Goal: Information Seeking & Learning: Learn about a topic

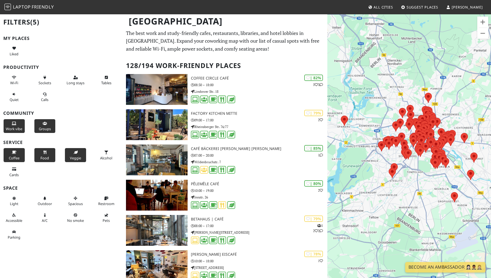
click at [75, 160] on span "Veggie" at bounding box center [75, 157] width 11 height 5
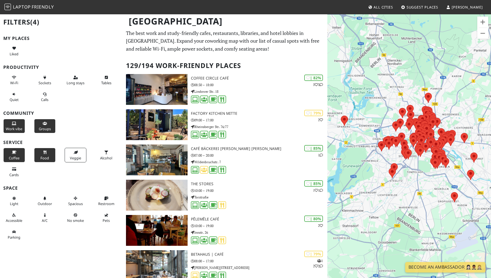
click at [37, 162] on button "Food" at bounding box center [45, 155] width 22 height 15
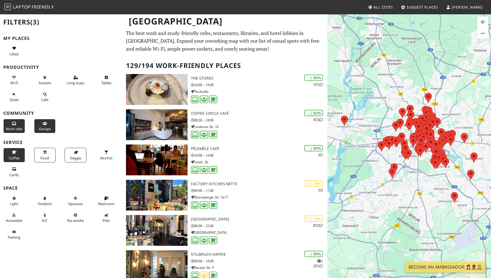
click at [16, 159] on button "Coffee" at bounding box center [14, 155] width 22 height 15
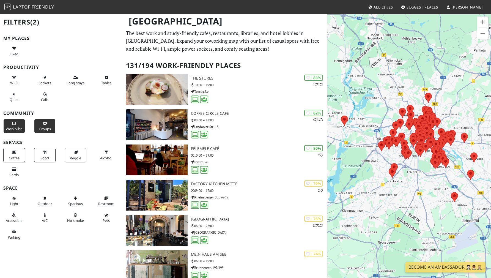
click at [16, 131] on span "Work vibe" at bounding box center [14, 128] width 17 height 5
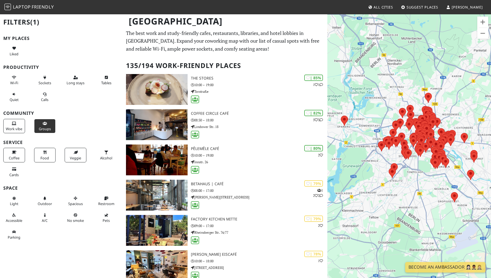
click at [40, 131] on span "Groups" at bounding box center [45, 128] width 12 height 5
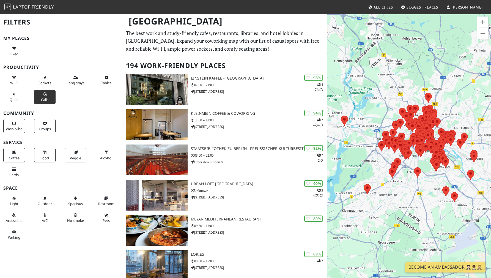
click at [45, 102] on span "Calls" at bounding box center [44, 99] width 7 height 5
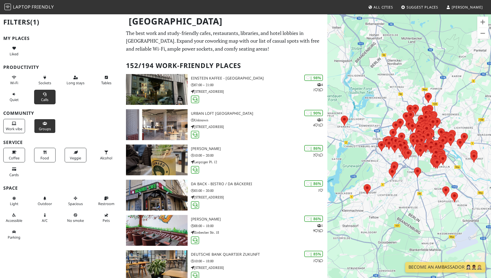
click at [43, 125] on icon at bounding box center [45, 124] width 4 height 4
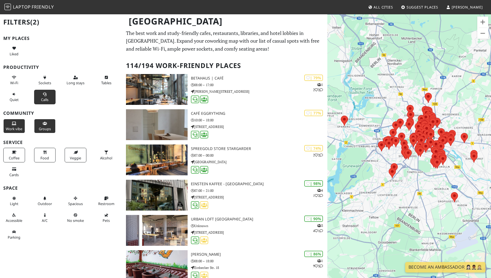
drag, startPoint x: 18, startPoint y: 126, endPoint x: 21, endPoint y: 125, distance: 3.2
click at [18, 126] on button "Work vibe" at bounding box center [14, 126] width 22 height 15
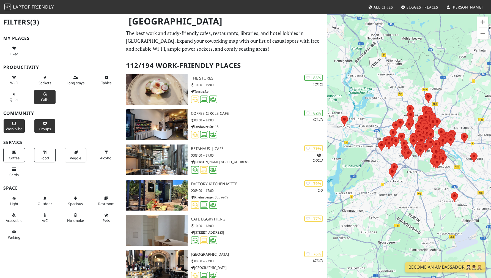
click at [47, 100] on button "Calls" at bounding box center [45, 97] width 22 height 15
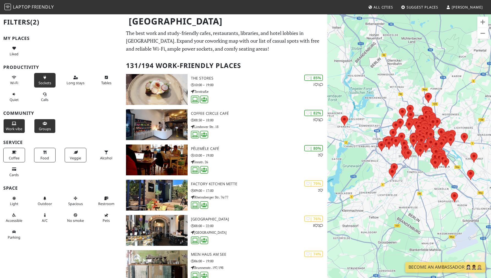
click at [45, 84] on span "Sockets" at bounding box center [45, 82] width 13 height 5
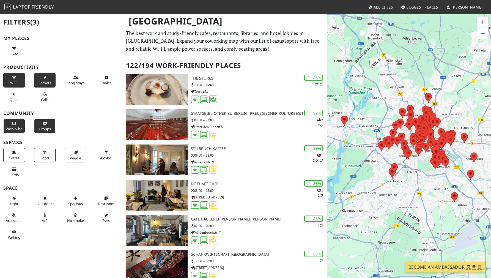
click at [9, 77] on button "Wi-Fi" at bounding box center [14, 80] width 22 height 15
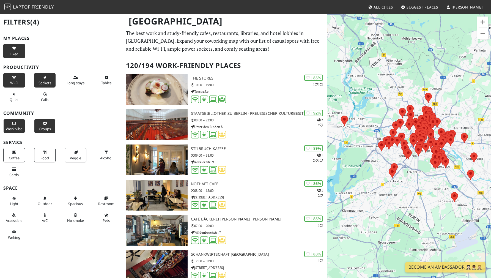
click at [22, 47] on div "Liked" at bounding box center [14, 50] width 18 height 11
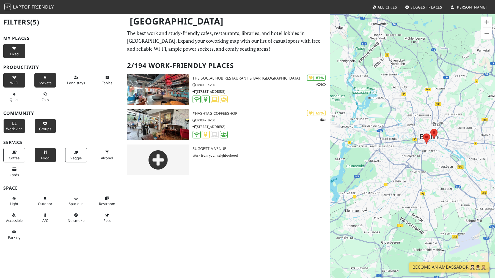
click at [48, 153] on button "Food" at bounding box center [45, 155] width 22 height 15
click at [68, 149] on button "Veggie" at bounding box center [76, 155] width 22 height 15
click at [11, 147] on div "Coffee" at bounding box center [15, 155] width 31 height 17
click at [14, 149] on button "Coffee" at bounding box center [14, 155] width 22 height 15
click at [16, 127] on span "Work vibe" at bounding box center [14, 128] width 17 height 5
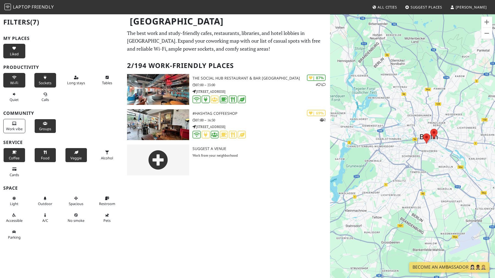
click at [39, 127] on span "Groups" at bounding box center [45, 128] width 12 height 5
click at [39, 75] on button "Sockets" at bounding box center [45, 80] width 22 height 15
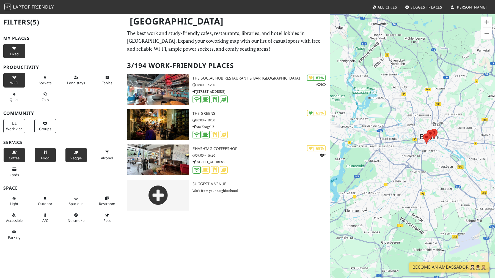
click at [20, 75] on button "Wi-Fi" at bounding box center [14, 80] width 22 height 15
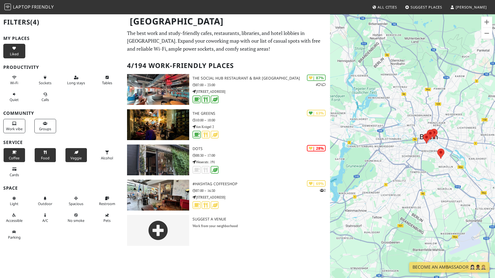
click at [18, 59] on div "My Places Liked Productivity Wi-Fi Sockets Long stays Tables Quiet Calls Commun…" at bounding box center [61, 139] width 117 height 207
click at [17, 58] on button "Liked" at bounding box center [14, 51] width 22 height 15
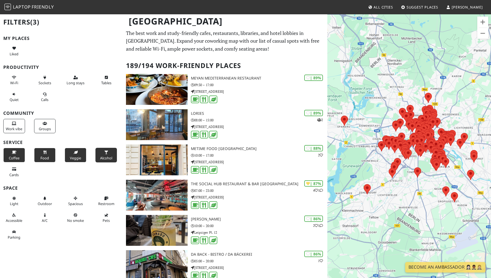
click at [95, 160] on button "Alcohol" at bounding box center [106, 155] width 22 height 15
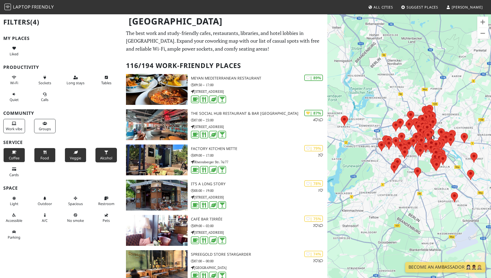
click at [84, 160] on div "Veggie" at bounding box center [76, 155] width 31 height 17
click at [44, 160] on button "Food" at bounding box center [45, 155] width 22 height 15
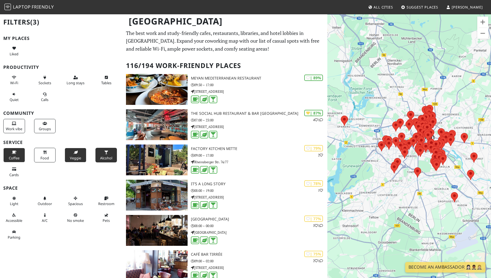
click at [18, 159] on button "Coffee" at bounding box center [14, 155] width 22 height 15
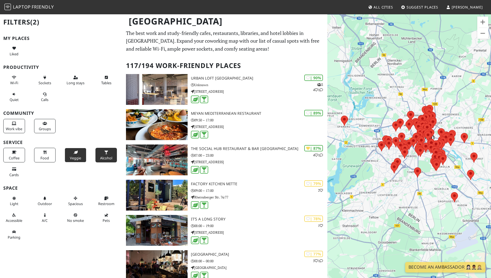
click at [100, 160] on span "Alcohol" at bounding box center [106, 157] width 12 height 5
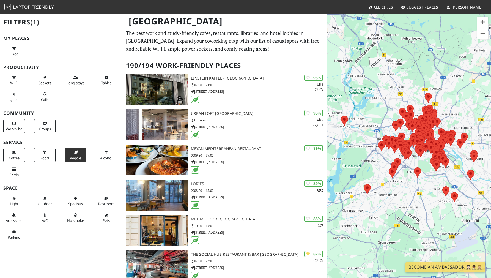
click at [70, 160] on span "Veggie" at bounding box center [75, 157] width 11 height 5
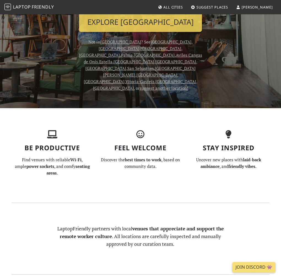
scroll to position [102, 0]
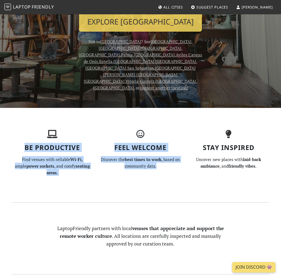
drag, startPoint x: 32, startPoint y: 114, endPoint x: 106, endPoint y: 155, distance: 84.4
click at [106, 155] on section "Be Productive Find venues with reliable Wi-Fi , ample power sockets , and comfy…" at bounding box center [140, 155] width 264 height 94
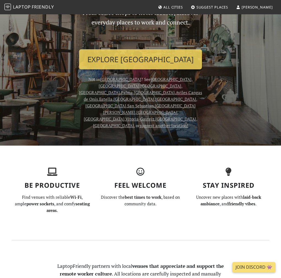
scroll to position [0, 0]
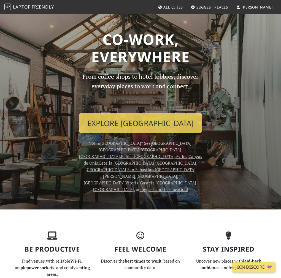
click at [38, 4] on link "Laptop Friendly" at bounding box center [29, 7] width 50 height 10
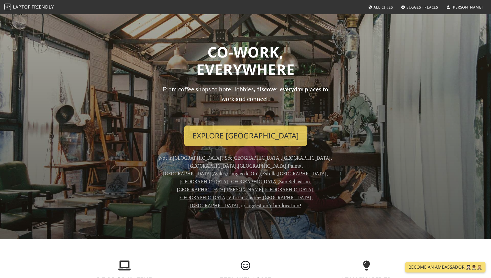
click at [280, 8] on link "All Cities" at bounding box center [380, 7] width 29 height 10
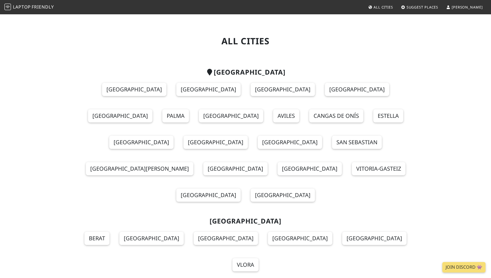
scroll to position [1715, 0]
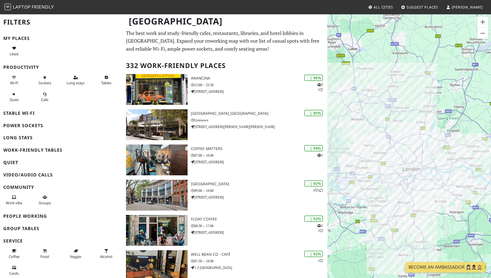
click at [29, 116] on h3 "Stable Wi-Fi" at bounding box center [61, 113] width 116 height 5
click at [26, 128] on h3 "Power sockets" at bounding box center [61, 125] width 116 height 5
click at [17, 104] on button "Quiet" at bounding box center [14, 97] width 22 height 15
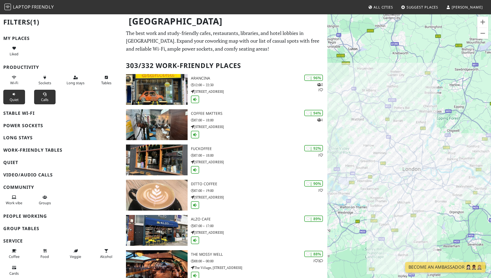
click at [36, 103] on button "Calls" at bounding box center [45, 97] width 22 height 15
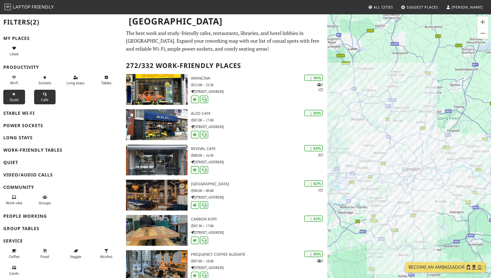
click at [33, 88] on div "Sockets" at bounding box center [46, 80] width 31 height 17
click at [20, 204] on button "Work vibe" at bounding box center [14, 200] width 22 height 15
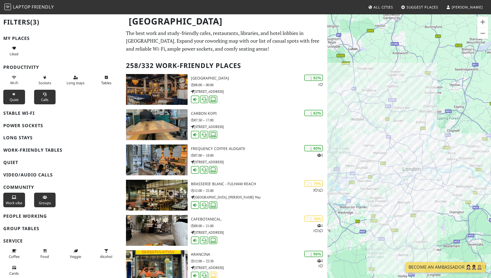
click at [38, 204] on button "Groups" at bounding box center [45, 200] width 22 height 15
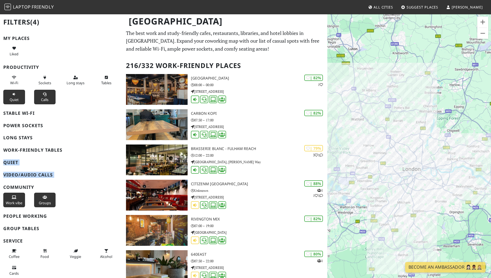
drag, startPoint x: 29, startPoint y: 186, endPoint x: 12, endPoint y: 158, distance: 32.7
click at [12, 153] on h3 "Work-friendly tables" at bounding box center [61, 149] width 116 height 5
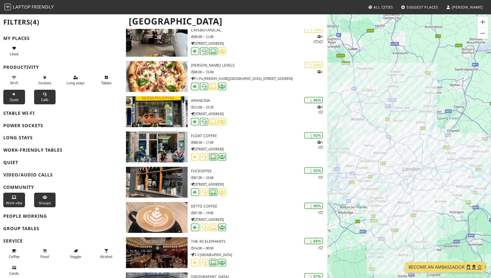
click at [41, 72] on div "Sockets" at bounding box center [46, 80] width 31 height 17
click at [51, 79] on button "Sockets" at bounding box center [45, 80] width 22 height 15
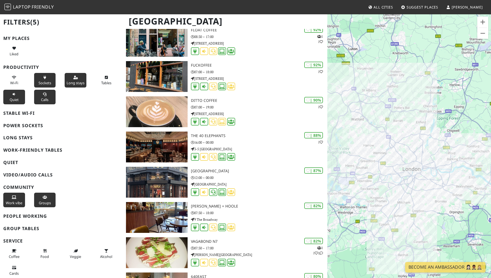
click at [69, 79] on button "Long stays" at bounding box center [76, 80] width 22 height 15
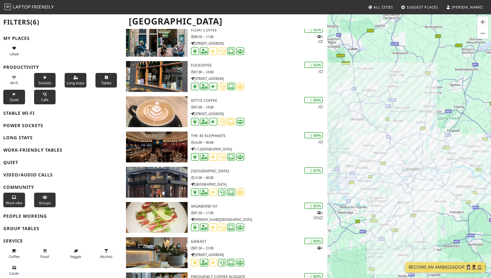
click at [101, 80] on span "Tables" at bounding box center [106, 82] width 10 height 5
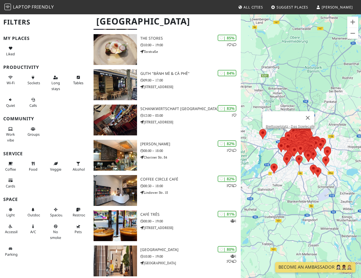
scroll to position [763, 0]
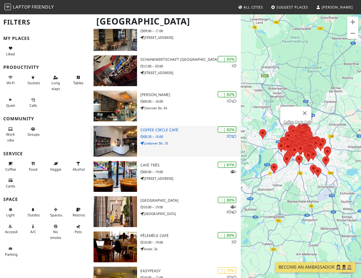
click at [163, 127] on div "| 82% 5 3 Coffee Circle Café 08:30 – 18:00 Lindower Str. 18" at bounding box center [190, 141] width 100 height 31
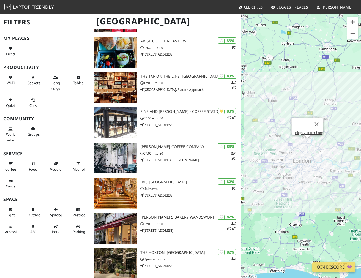
scroll to position [1429, 0]
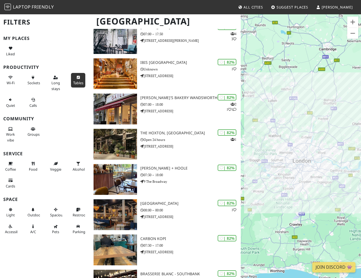
click at [82, 77] on button "Tables" at bounding box center [78, 80] width 14 height 15
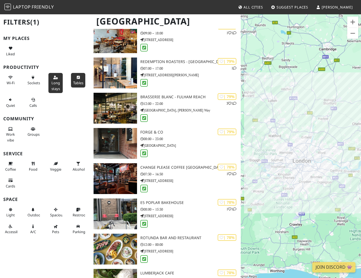
click at [54, 75] on button "Long stays" at bounding box center [55, 83] width 14 height 20
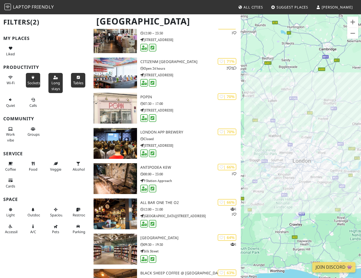
click at [36, 75] on button "Sockets" at bounding box center [33, 80] width 14 height 15
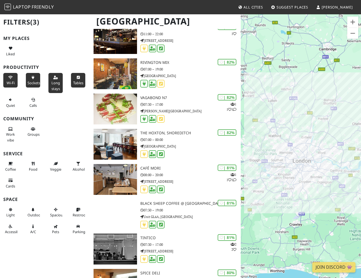
click at [10, 78] on icon at bounding box center [10, 78] width 4 height 4
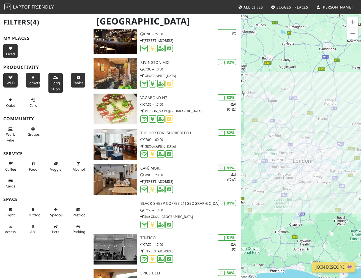
click at [15, 50] on div "Liked" at bounding box center [10, 50] width 11 height 11
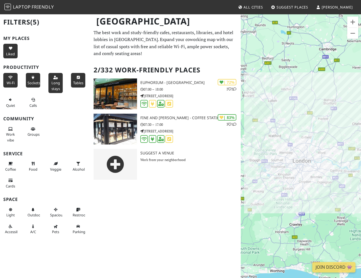
click at [68, 164] on div "Alcohol" at bounding box center [79, 166] width 23 height 17
drag, startPoint x: 81, startPoint y: 164, endPoint x: 73, endPoint y: 164, distance: 8.8
click at [81, 164] on button "Alcohol" at bounding box center [78, 166] width 14 height 15
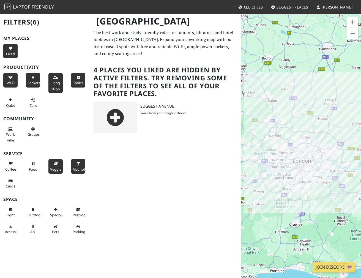
click at [56, 164] on icon at bounding box center [55, 164] width 4 height 4
click at [35, 164] on button "Food" at bounding box center [33, 166] width 14 height 15
click at [35, 165] on icon at bounding box center [33, 164] width 4 height 4
click at [56, 165] on icon at bounding box center [55, 164] width 4 height 4
click at [89, 165] on div "Alcohol" at bounding box center [79, 166] width 23 height 17
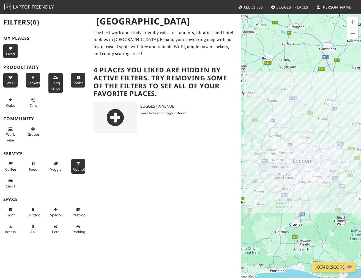
click at [83, 168] on span "Alcohol" at bounding box center [79, 169] width 12 height 5
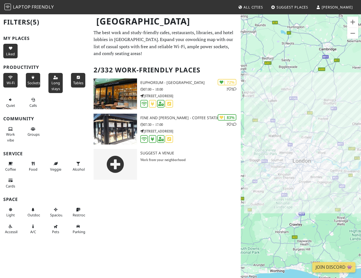
click at [12, 60] on div "My Places Liked Productivity Wi-Fi Sockets Long stays Tables Quiet Calls Commun…" at bounding box center [45, 137] width 84 height 202
click at [10, 52] on span "Liked" at bounding box center [10, 53] width 9 height 5
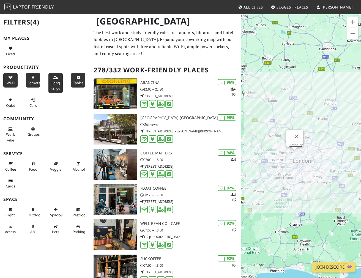
click at [84, 84] on button "Tables" at bounding box center [78, 80] width 14 height 15
click at [51, 81] on span "Long stays" at bounding box center [55, 85] width 9 height 10
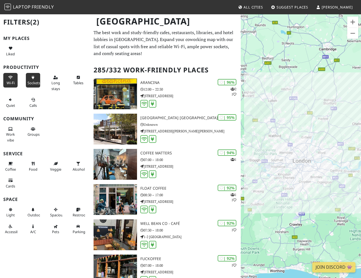
click at [31, 77] on icon at bounding box center [33, 78] width 4 height 4
click at [10, 77] on icon at bounding box center [10, 78] width 4 height 4
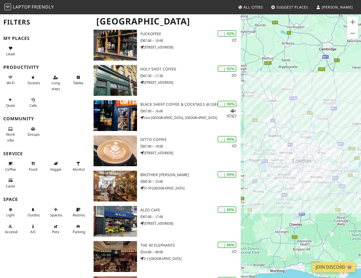
scroll to position [411, 0]
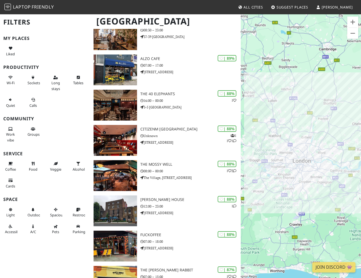
click at [33, 156] on h3 "Service" at bounding box center [45, 153] width 84 height 5
click at [32, 162] on icon at bounding box center [33, 164] width 4 height 4
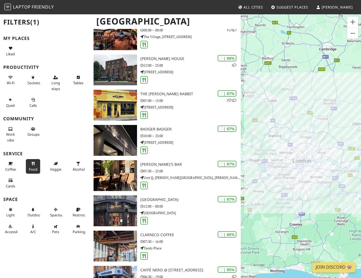
click at [32, 162] on icon at bounding box center [33, 164] width 4 height 4
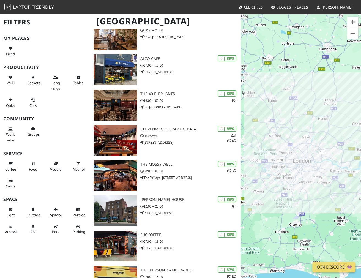
click at [285, 6] on span "Suggest Places" at bounding box center [293, 7] width 32 height 5
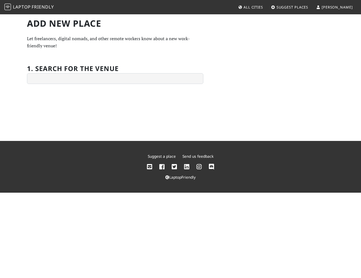
click at [261, 12] on nav "Laptop Friendly All Cities Suggest Places [PERSON_NAME]" at bounding box center [180, 7] width 361 height 14
click at [37, 9] on span "Friendly" at bounding box center [43, 7] width 22 height 6
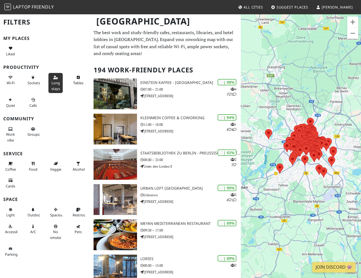
click at [59, 86] on button "Long stays" at bounding box center [55, 83] width 14 height 20
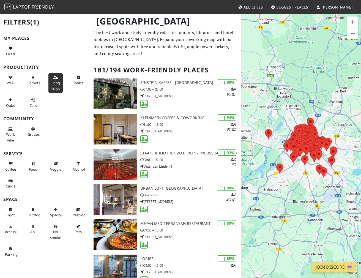
click at [59, 86] on button "Long stays" at bounding box center [55, 83] width 14 height 20
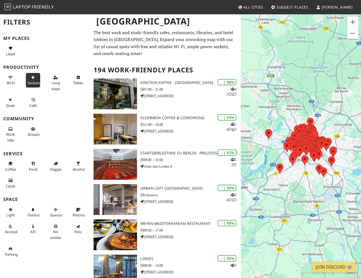
click at [36, 85] on span "Sockets" at bounding box center [34, 82] width 13 height 5
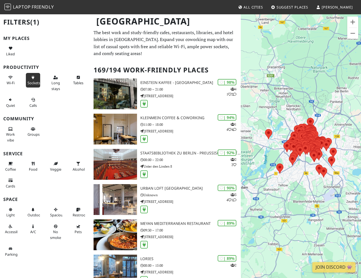
click at [36, 85] on span "Sockets" at bounding box center [34, 82] width 13 height 5
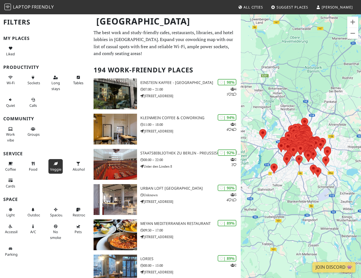
click at [55, 163] on icon at bounding box center [55, 164] width 4 height 4
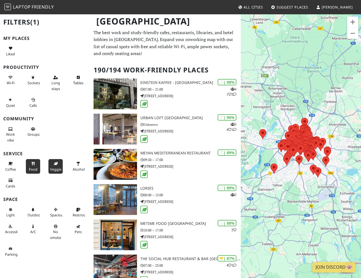
click at [32, 164] on icon at bounding box center [33, 164] width 4 height 4
